Goal: Task Accomplishment & Management: Manage account settings

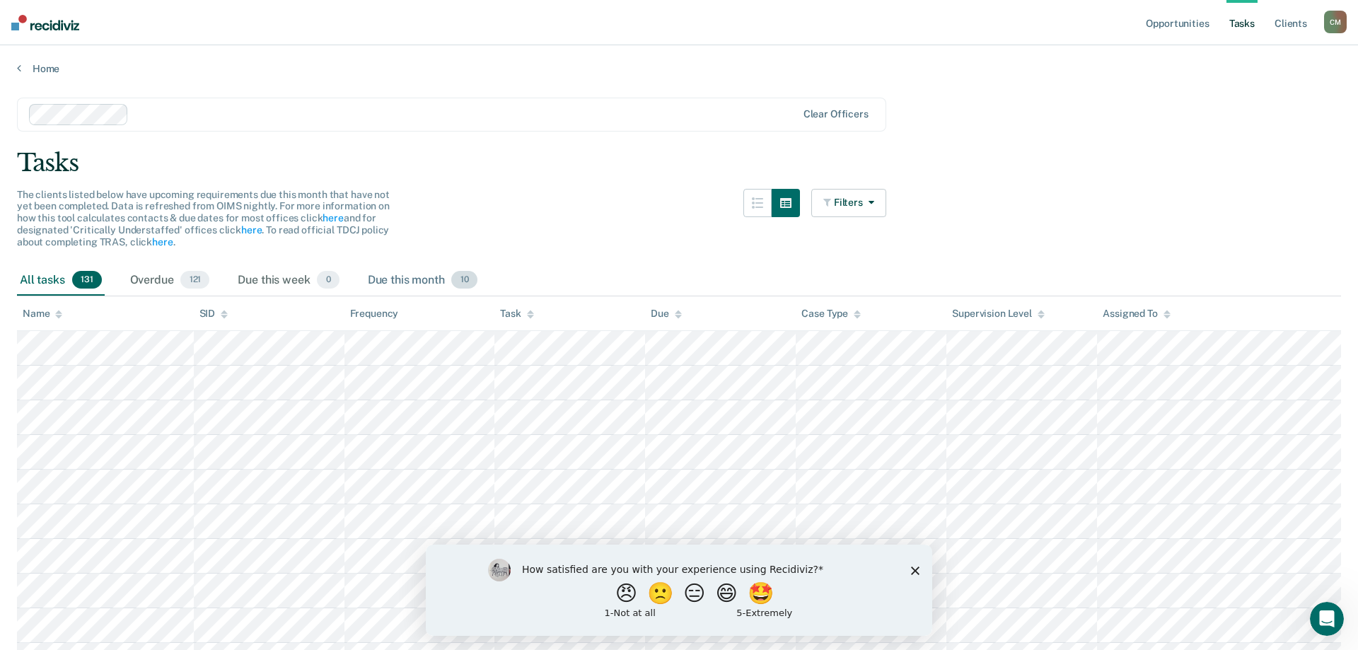
click at [429, 278] on div "Due this month 10" at bounding box center [422, 280] width 115 height 31
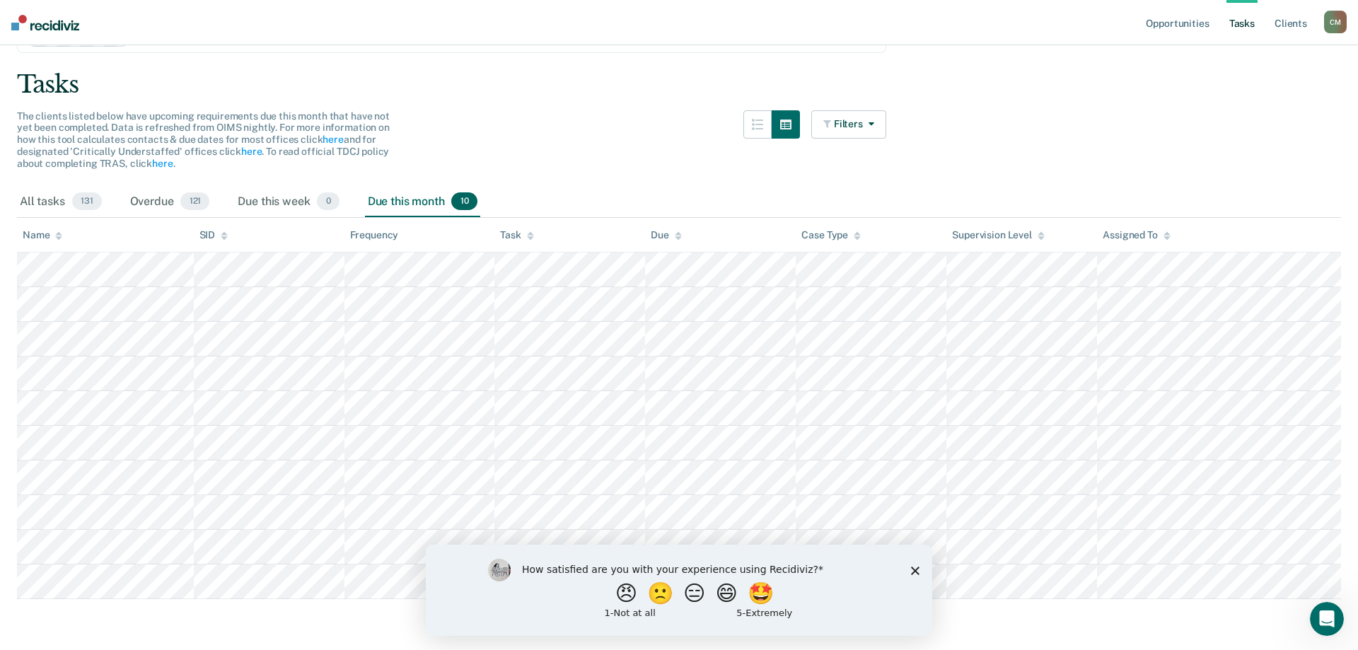
scroll to position [84, 0]
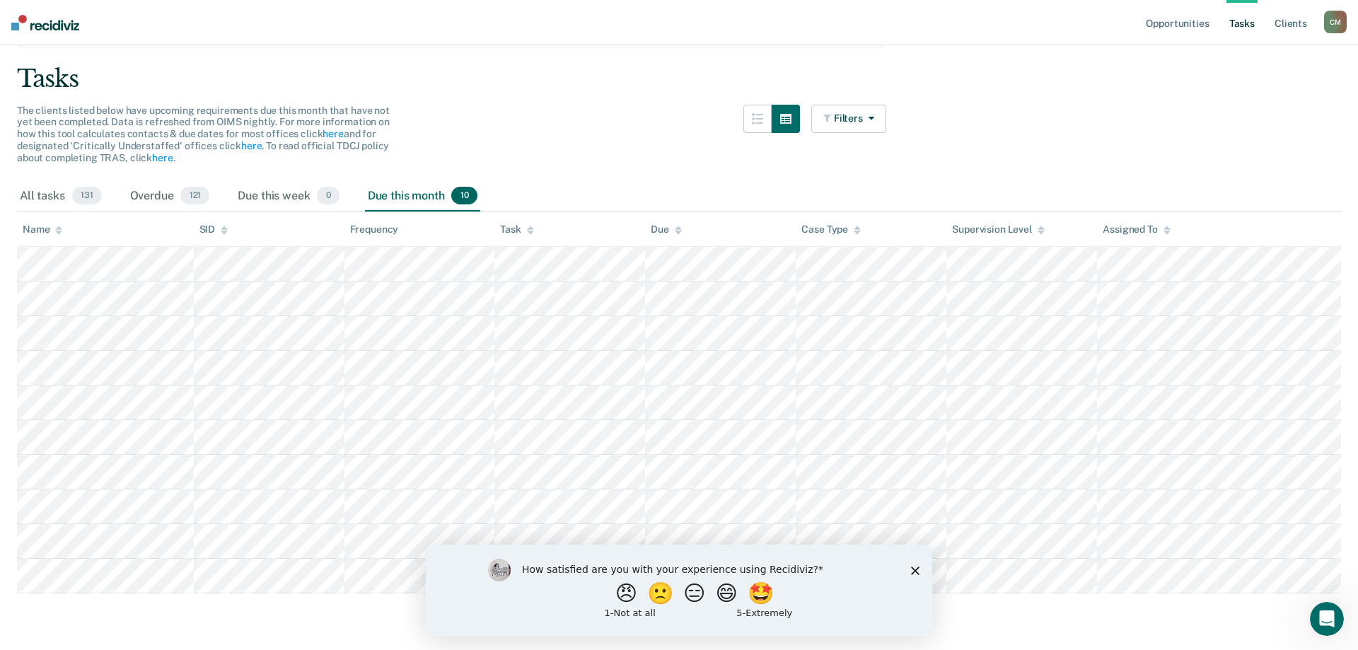
click at [677, 572] on polygon "Close survey" at bounding box center [915, 570] width 8 height 8
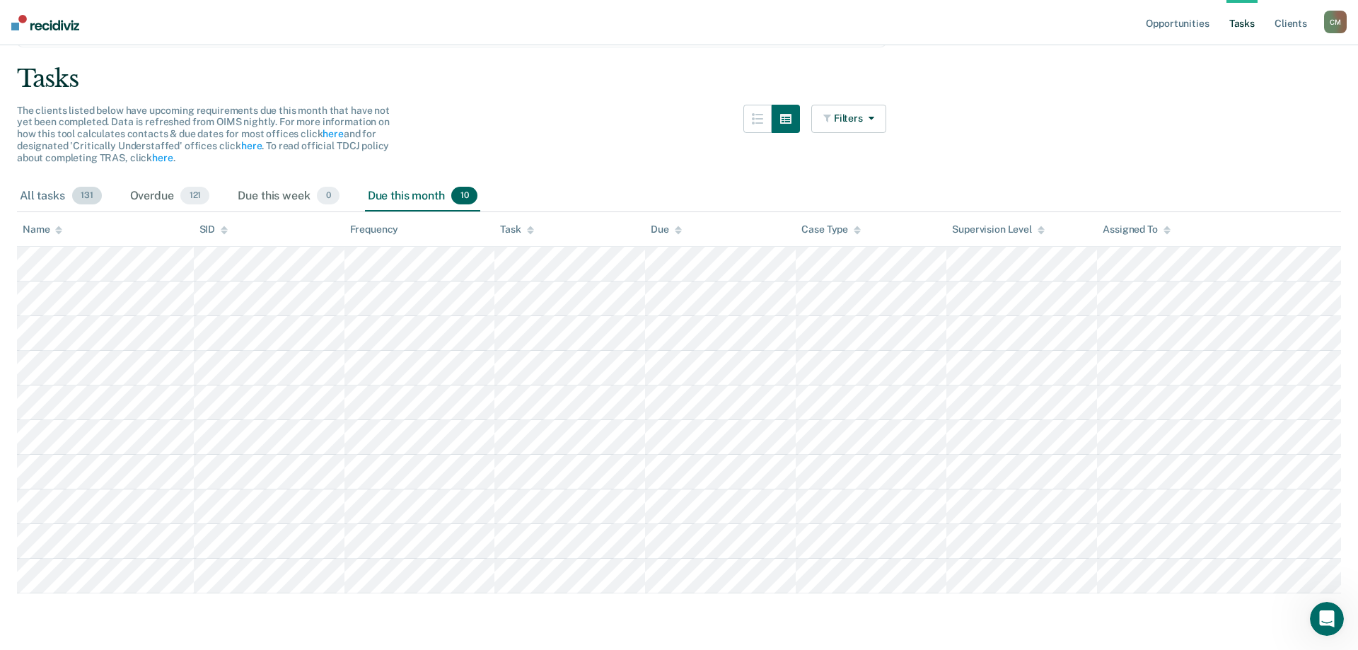
click at [55, 195] on div "All tasks 131" at bounding box center [61, 196] width 88 height 31
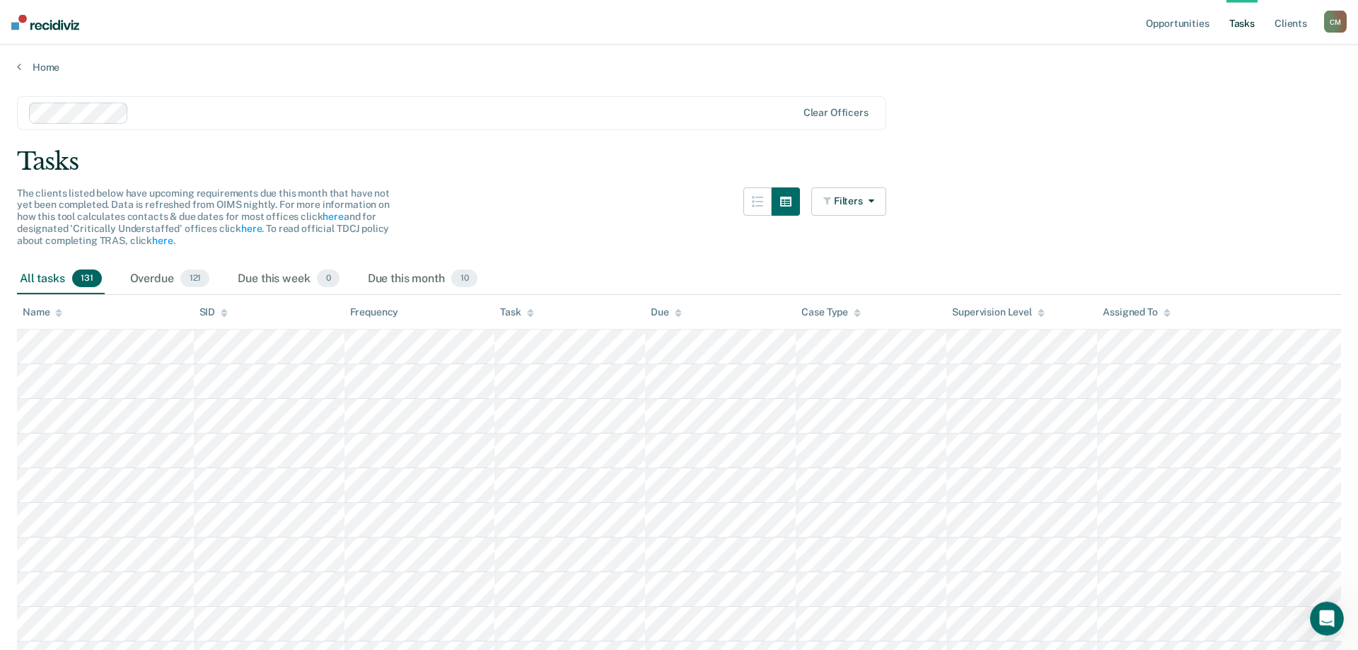
scroll to position [0, 0]
click at [677, 28] on link "Client s" at bounding box center [1291, 22] width 38 height 45
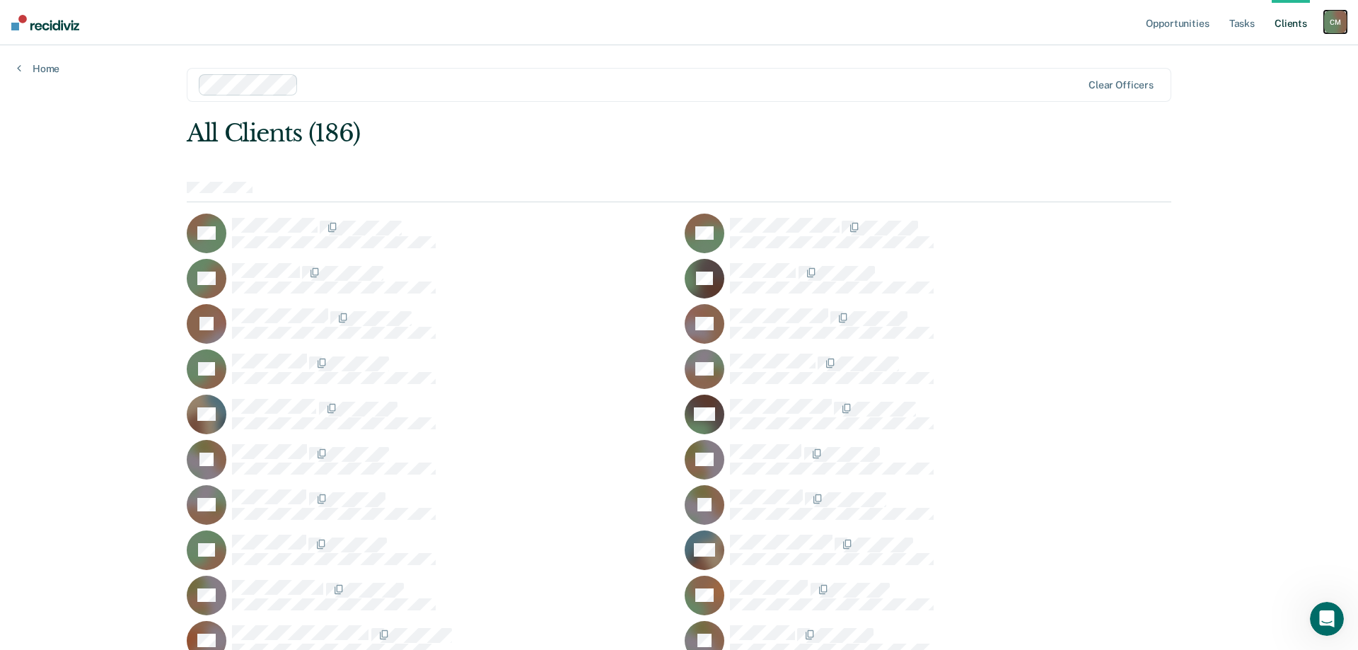
click at [677, 22] on div "C M" at bounding box center [1335, 22] width 23 height 23
click at [677, 25] on link "Opportunities" at bounding box center [1177, 22] width 69 height 45
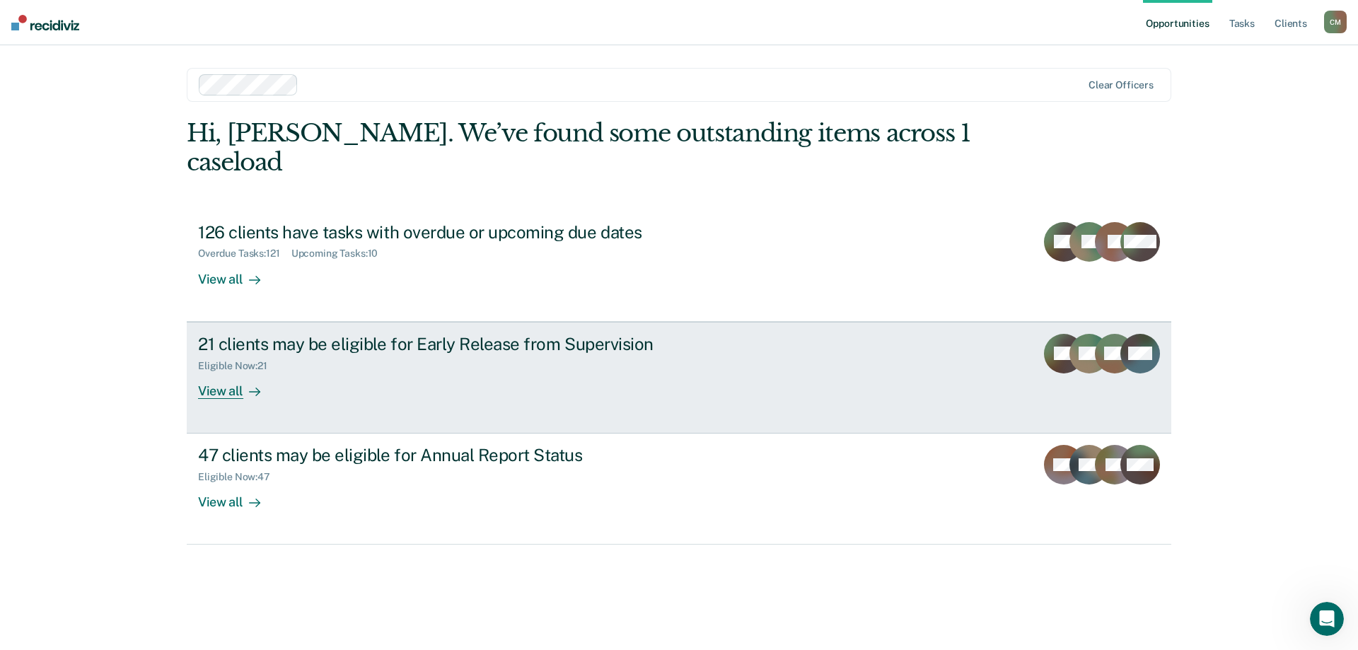
click at [219, 371] on div "View all" at bounding box center [237, 385] width 79 height 28
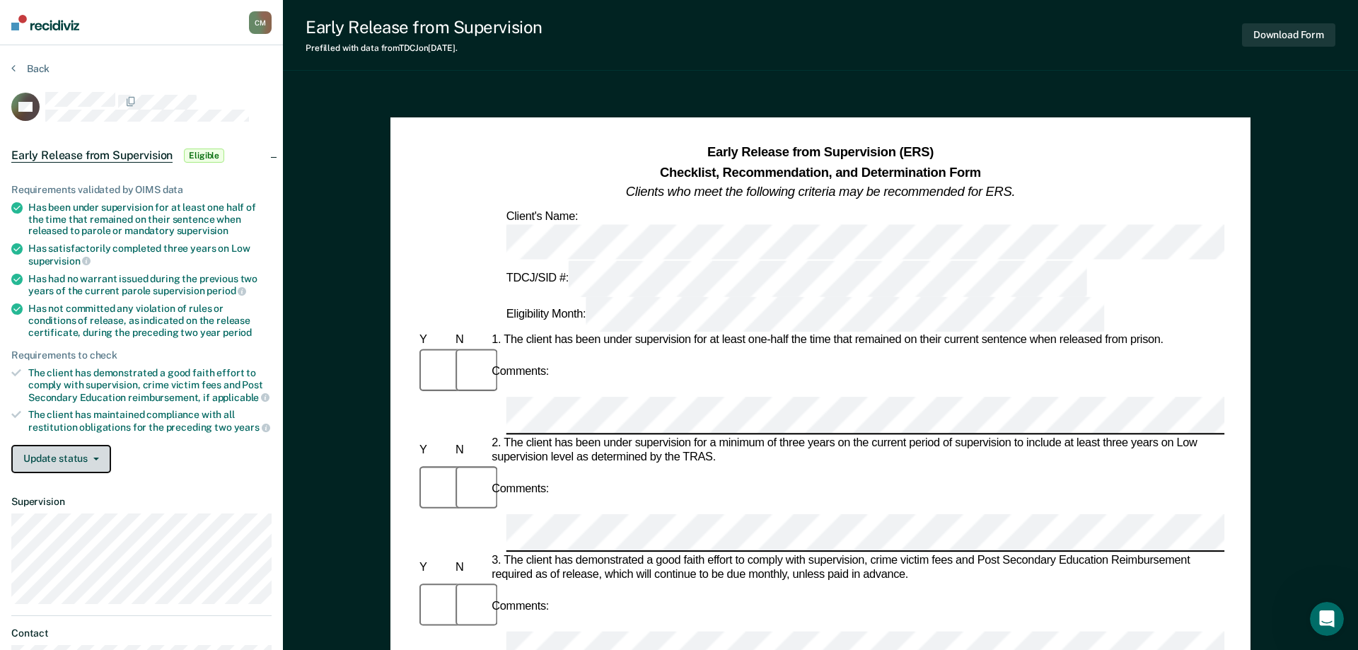
click at [98, 454] on button "Update status" at bounding box center [61, 459] width 100 height 28
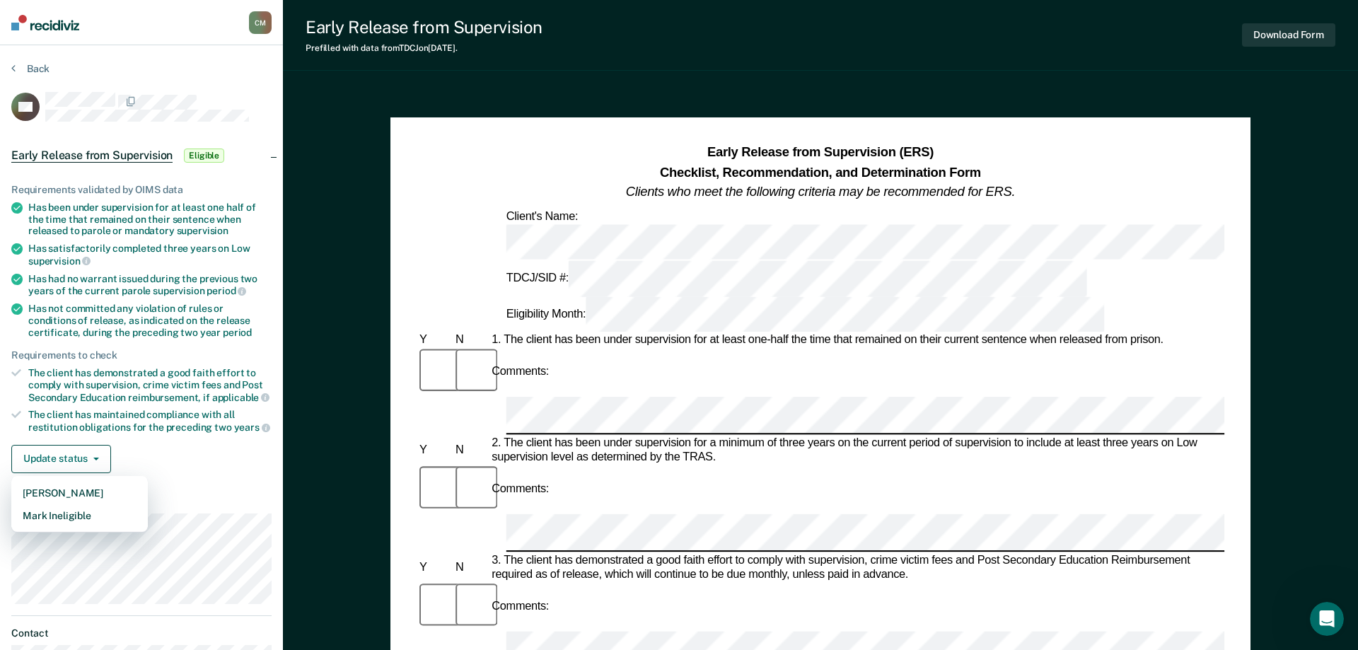
click at [150, 449] on div "Update status [PERSON_NAME] Mark Ineligible" at bounding box center [141, 459] width 260 height 28
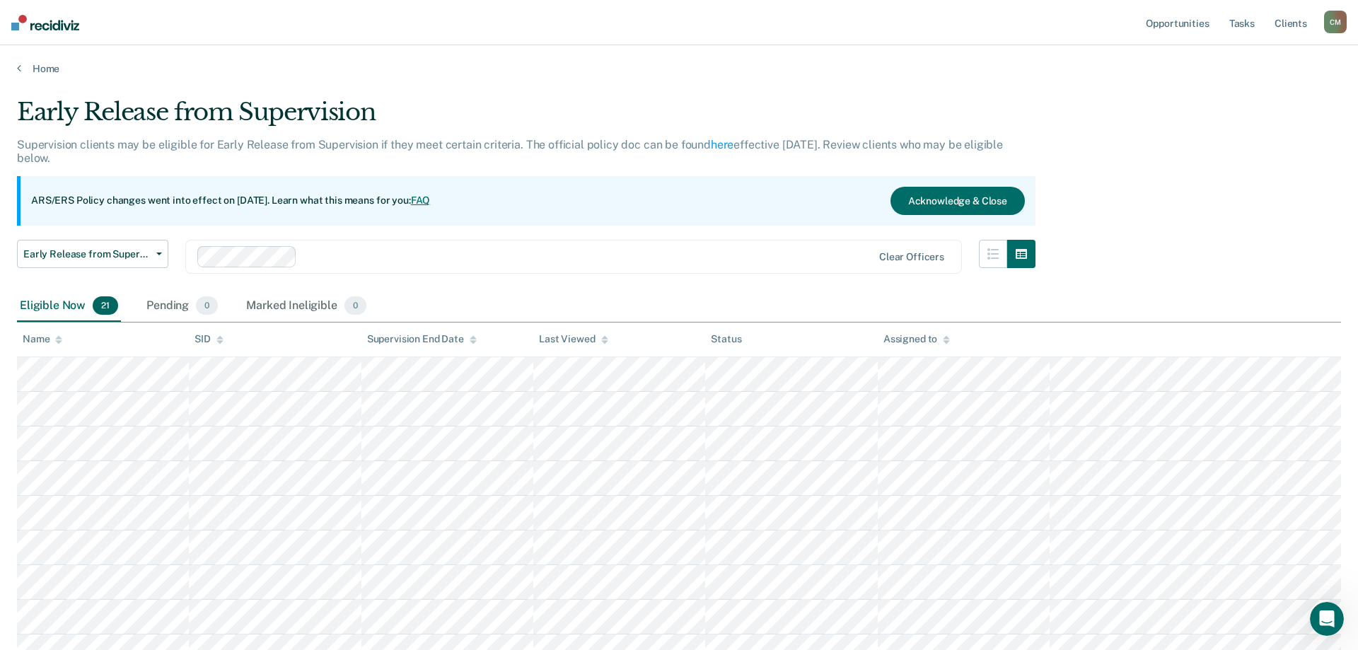
click at [431, 200] on link "FAQ" at bounding box center [421, 200] width 20 height 11
